Goal: Task Accomplishment & Management: Use online tool/utility

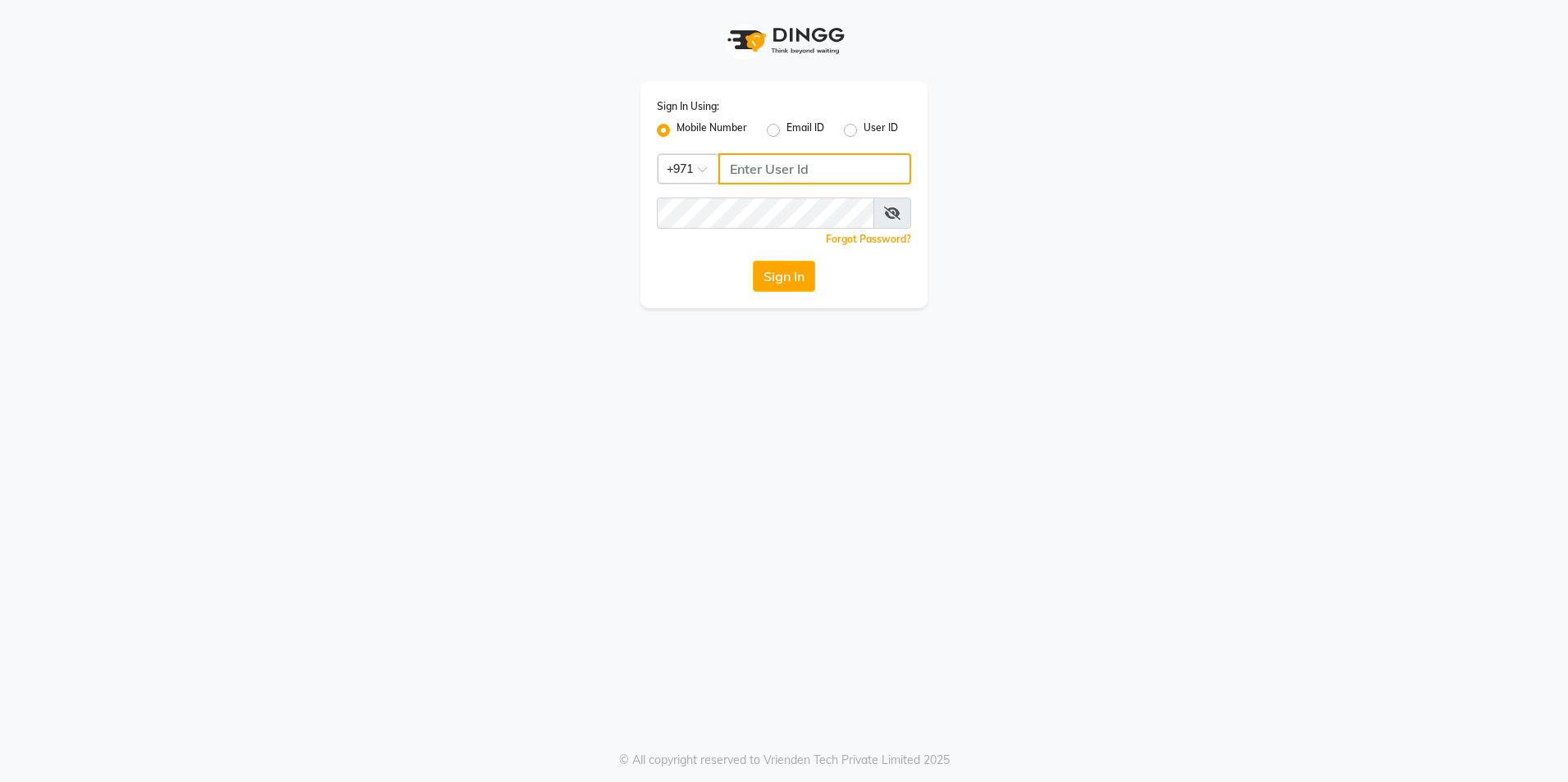
type input "1525668008"
click at [818, 165] on input "1525668008" at bounding box center [814, 168] width 193 height 31
click at [863, 133] on label "User ID" at bounding box center [880, 130] width 35 height 20
click at [863, 131] on input "User ID" at bounding box center [869, 126] width 11 height 11
radio input "true"
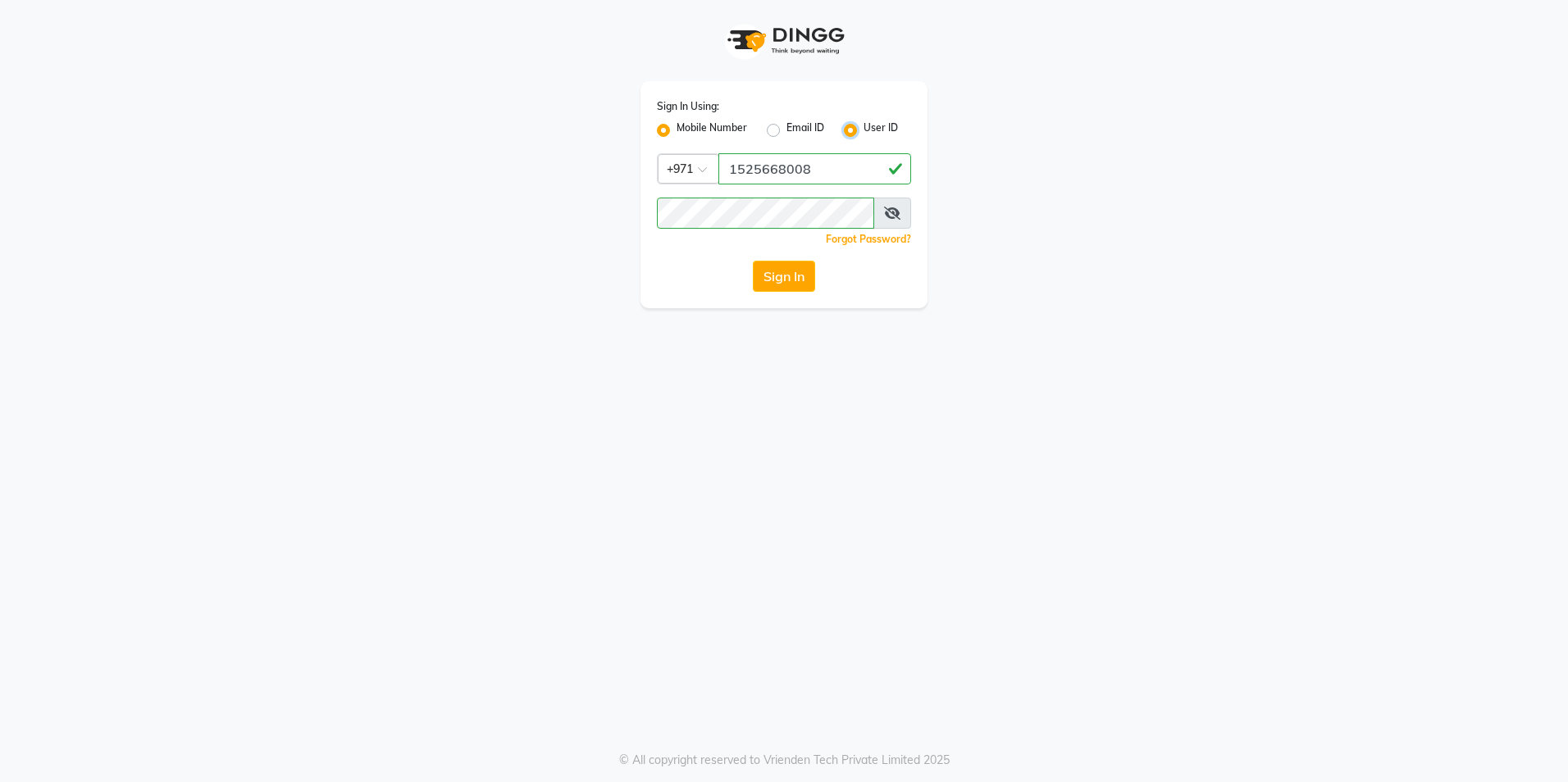
radio input "false"
click at [776, 170] on input "Username" at bounding box center [784, 168] width 254 height 31
click at [1102, 49] on div "Sign In Using: Mobile Number Email ID User ID Remember me Forgot Password? Sign…" at bounding box center [784, 154] width 935 height 309
click at [777, 170] on input "Username" at bounding box center [784, 168] width 254 height 31
type input "1525668008"
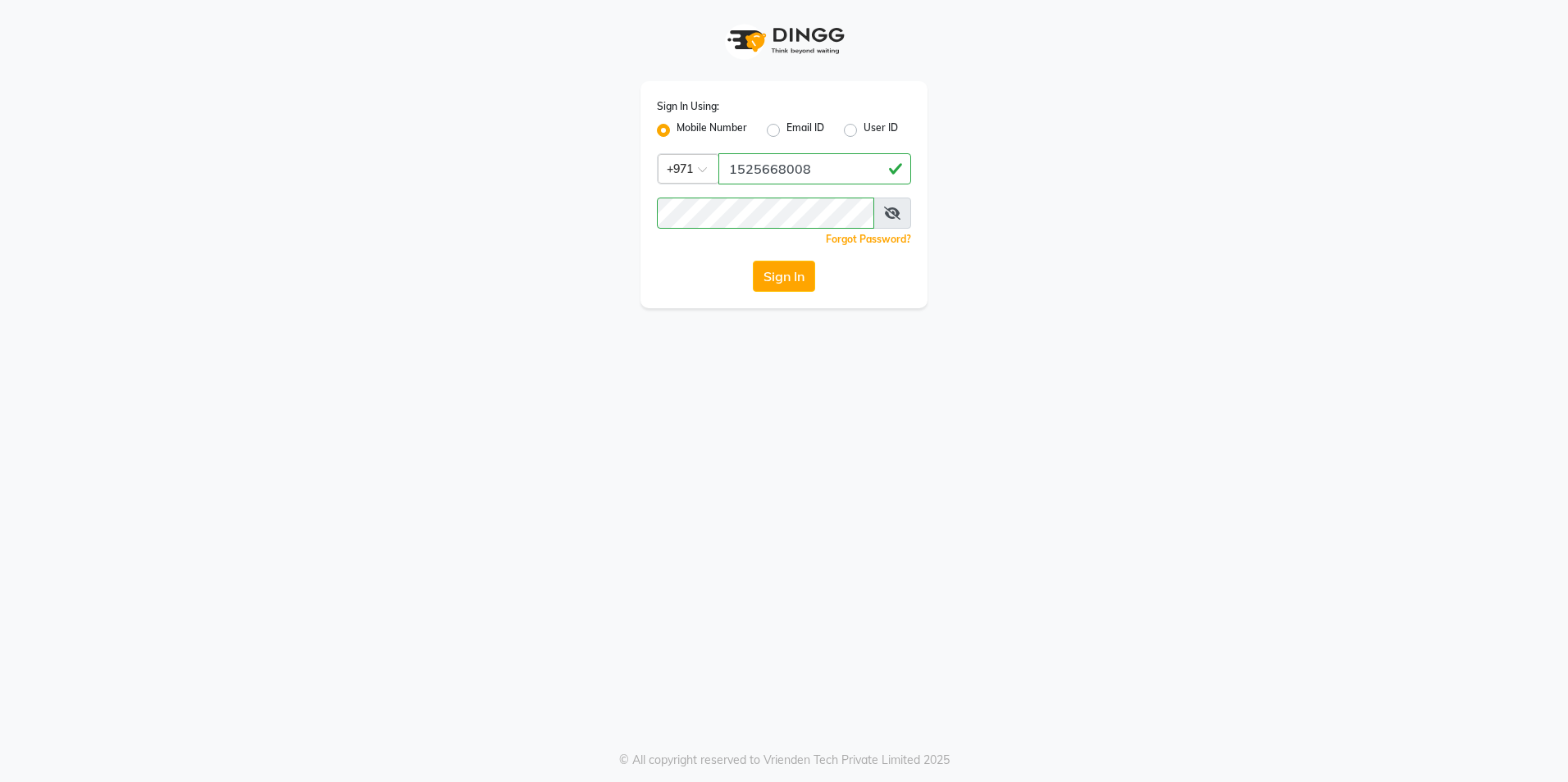
drag, startPoint x: 0, startPoint y: 0, endPoint x: 1146, endPoint y: 66, distance: 1147.9
type input "1525668008"
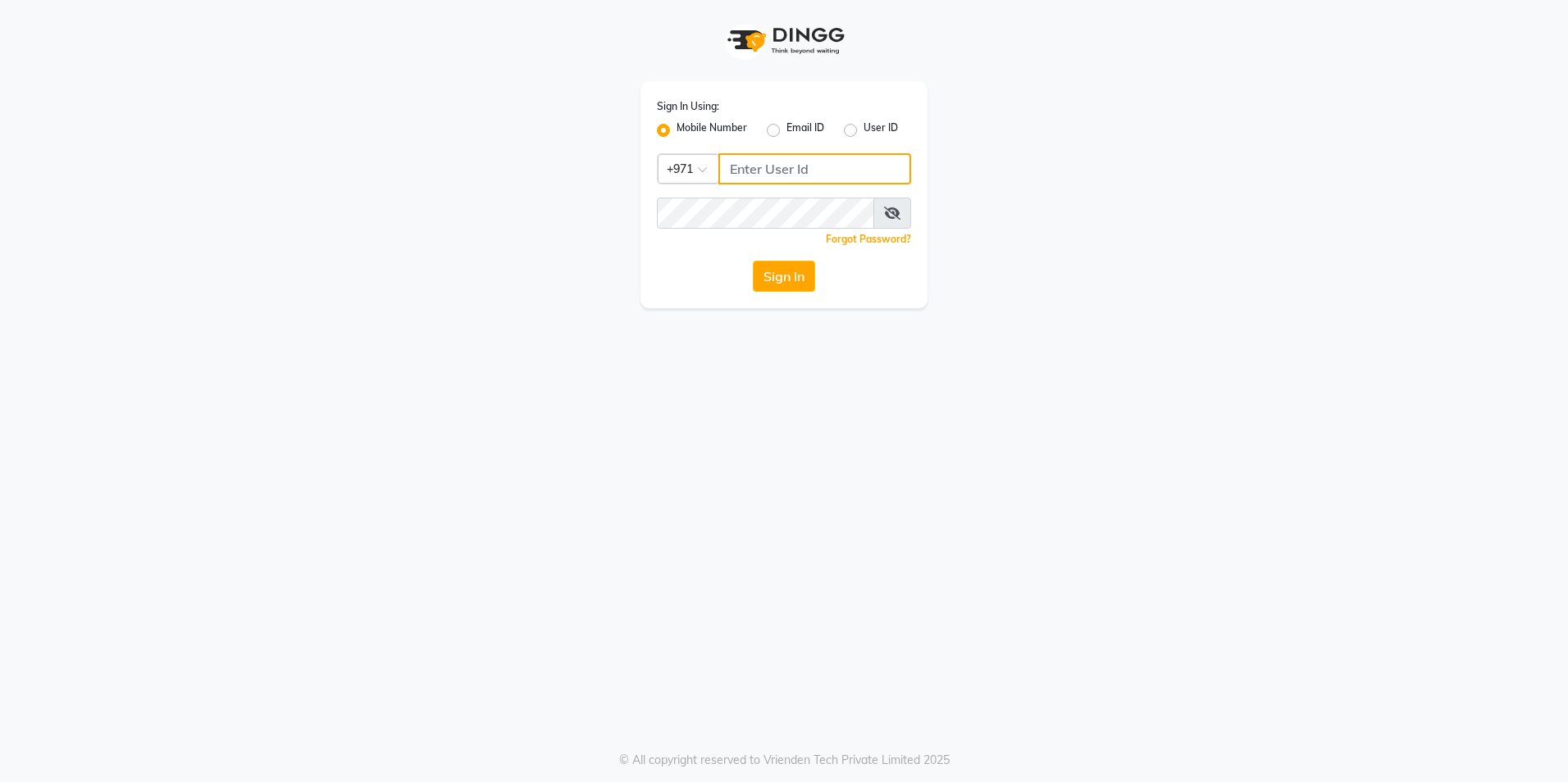
type input "1525668008"
click at [863, 124] on label "User ID" at bounding box center [880, 130] width 35 height 20
click at [863, 124] on input "User ID" at bounding box center [869, 126] width 11 height 11
radio input "true"
radio input "false"
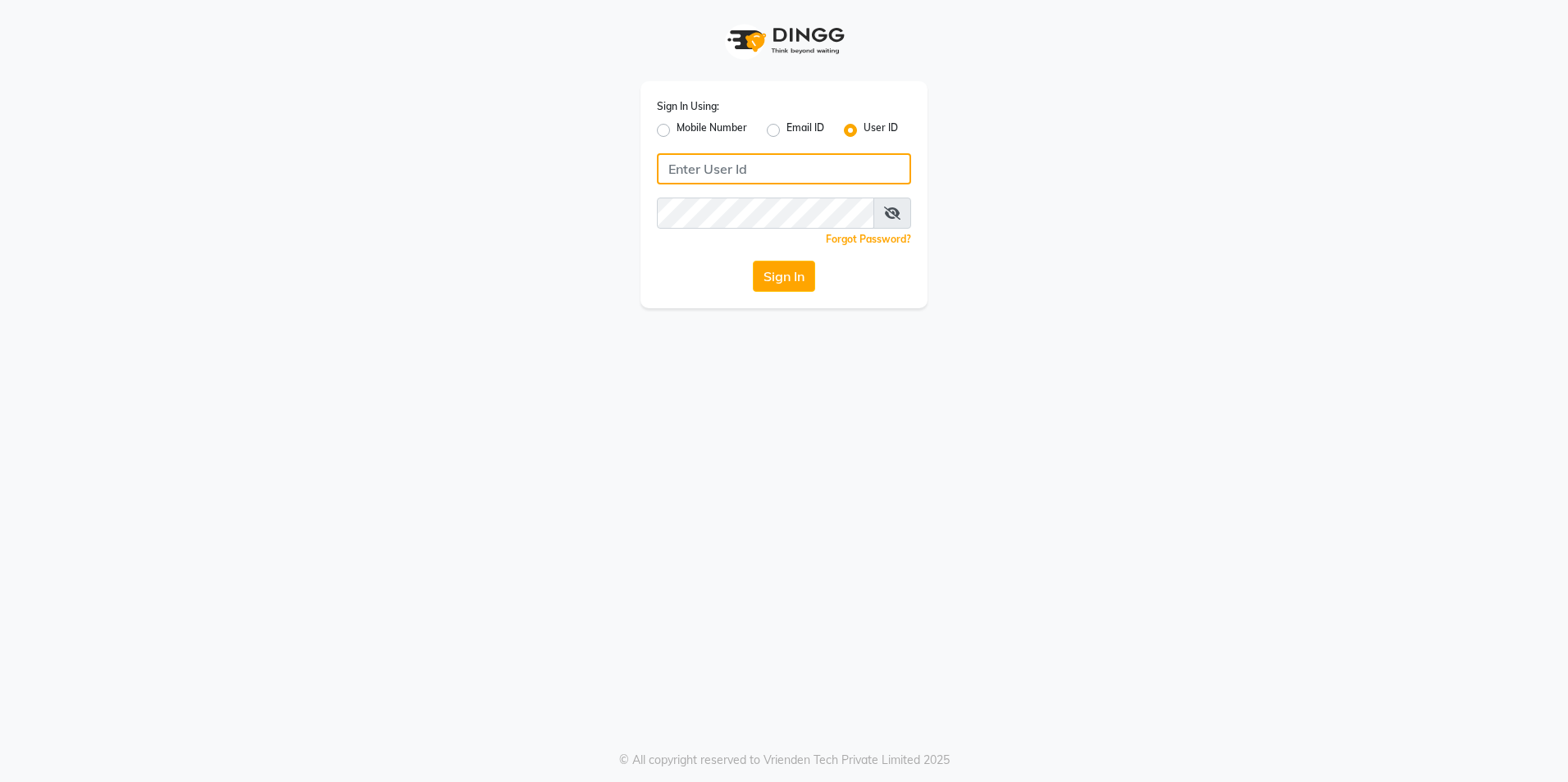
click at [782, 175] on input "Username" at bounding box center [784, 168] width 254 height 31
click at [786, 128] on label "Email ID" at bounding box center [805, 130] width 37 height 20
click at [786, 128] on input "Email ID" at bounding box center [791, 126] width 11 height 11
radio input "true"
click at [771, 173] on input "Username" at bounding box center [784, 168] width 254 height 31
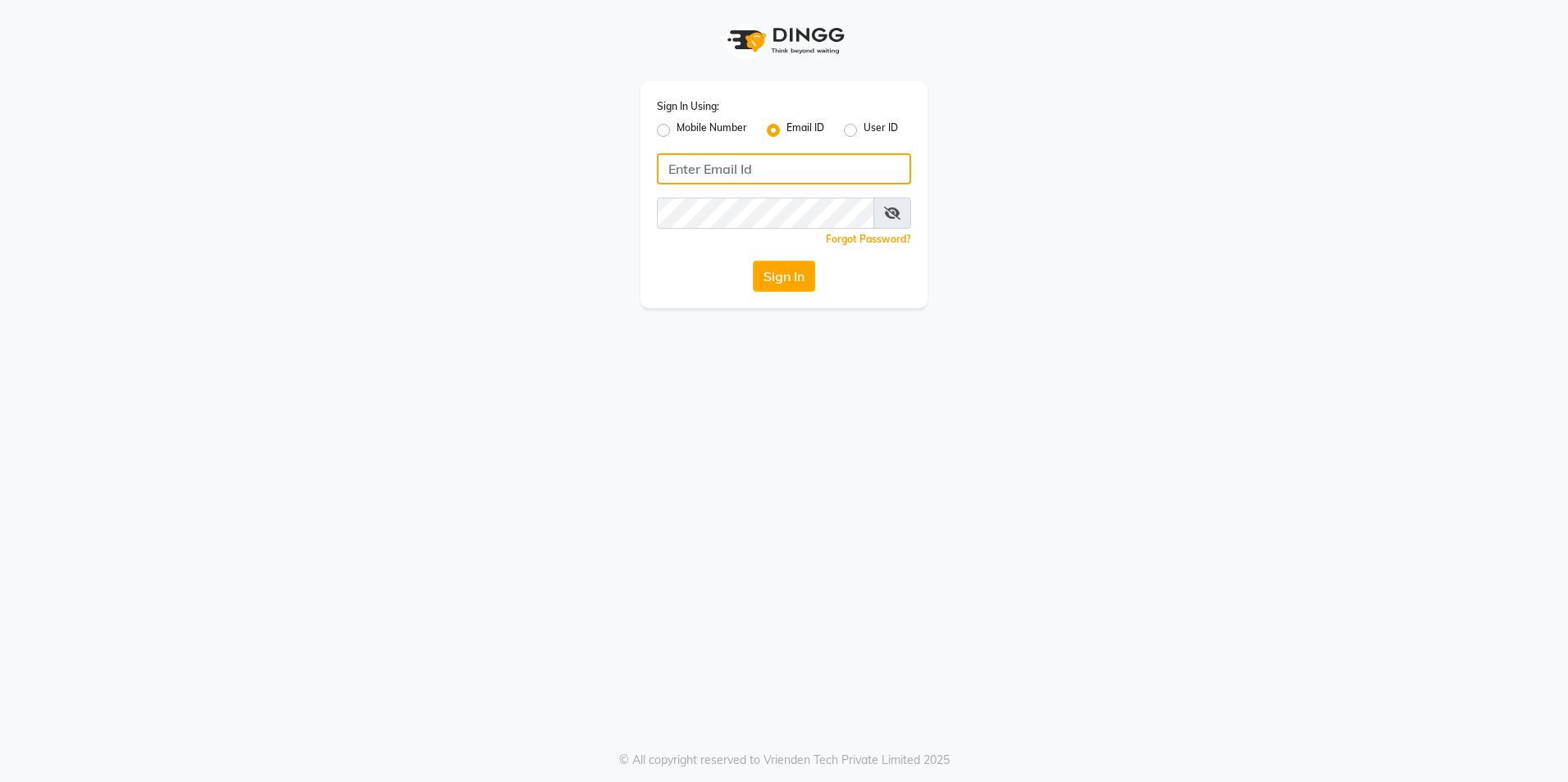
click at [771, 174] on input "Username" at bounding box center [784, 168] width 254 height 31
click at [772, 169] on input "Username" at bounding box center [784, 168] width 254 height 31
click at [863, 133] on label "User ID" at bounding box center [880, 130] width 35 height 20
click at [863, 131] on input "User ID" at bounding box center [869, 126] width 11 height 11
radio input "true"
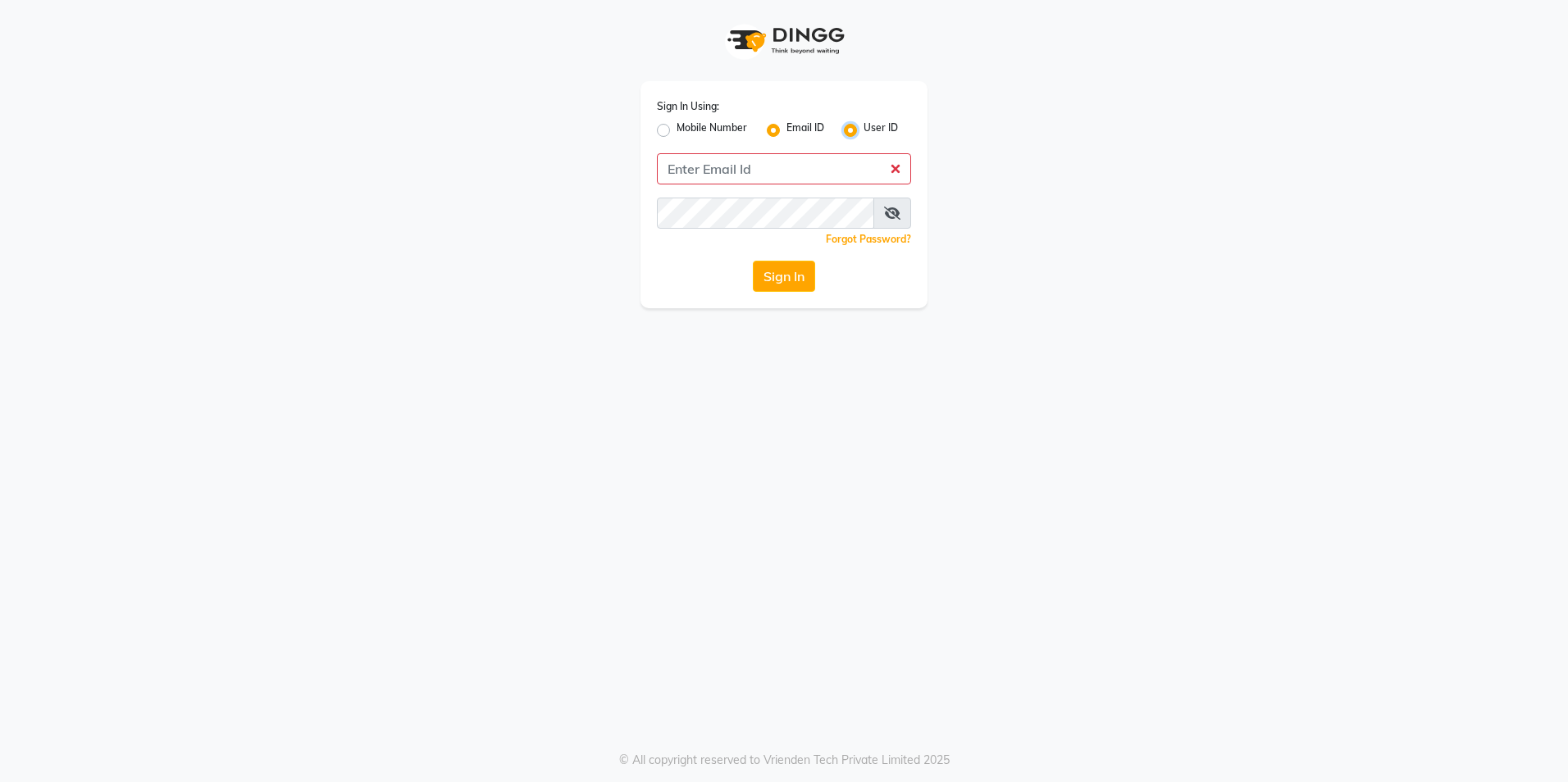
radio input "false"
click at [821, 169] on input "Username" at bounding box center [784, 168] width 254 height 31
